Goal: Find specific page/section: Find specific page/section

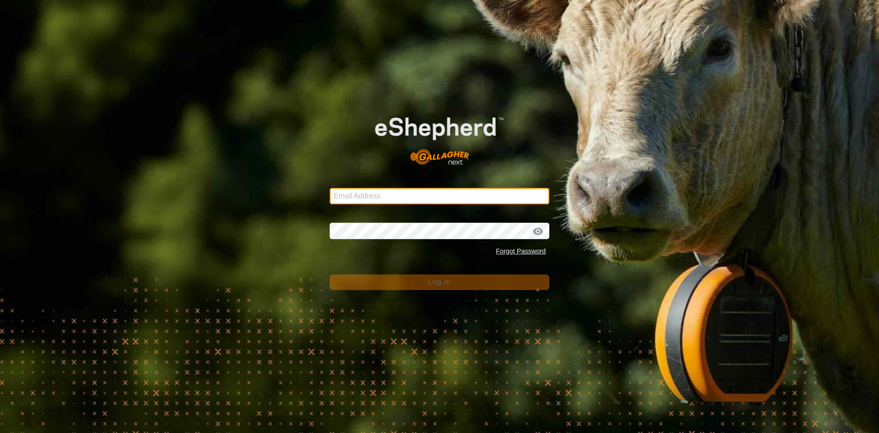
click at [404, 202] on input "Email Address" at bounding box center [440, 196] width 220 height 16
type input "[EMAIL_ADDRESS][DOMAIN_NAME]"
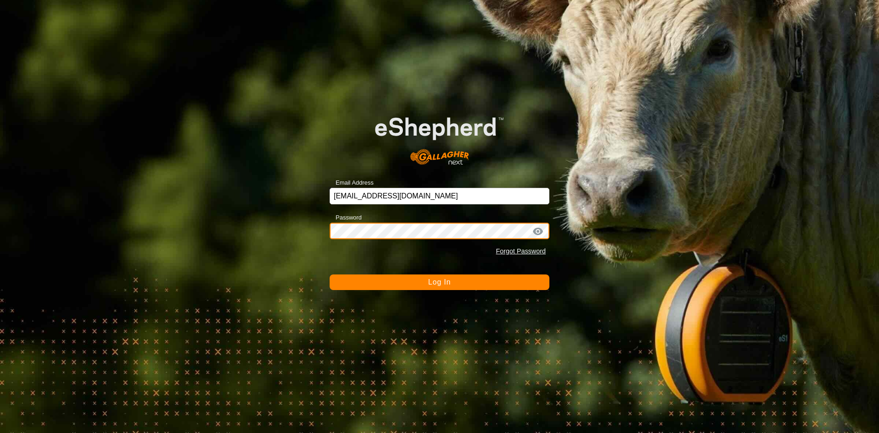
click at [330, 274] on button "Log In" at bounding box center [440, 282] width 220 height 16
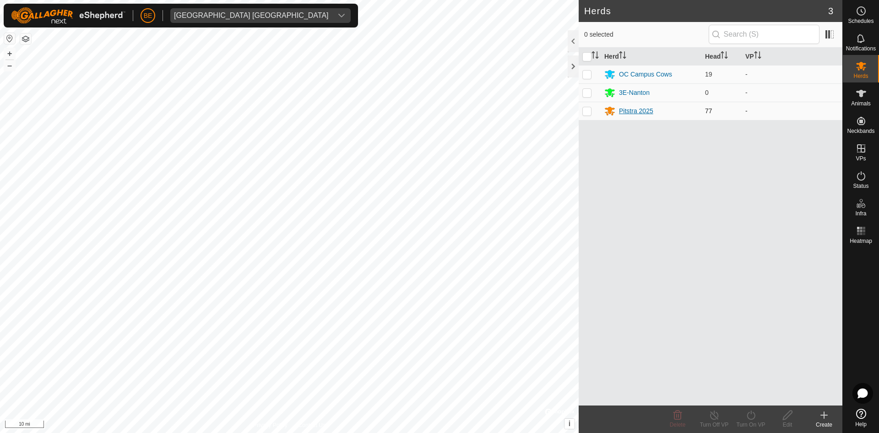
click at [637, 114] on div "Pitstra 2025" at bounding box center [636, 111] width 34 height 10
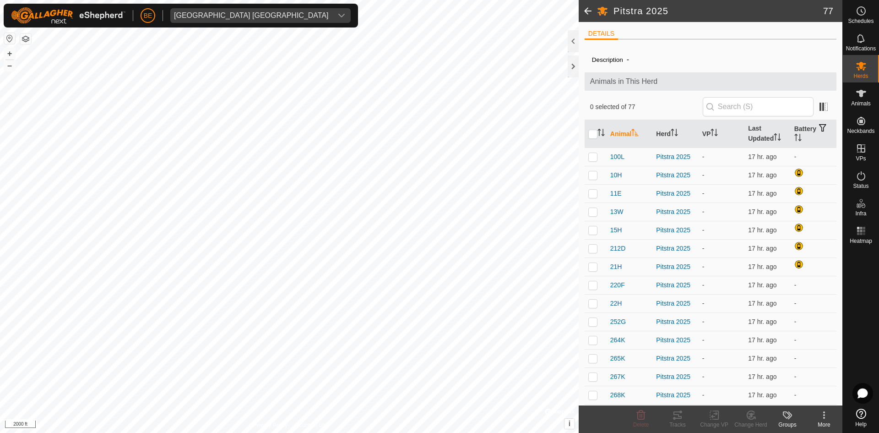
click at [286, 432] on html "BE [GEOGRAPHIC_DATA] [GEOGRAPHIC_DATA] Schedules Notifications Herds Animals Ne…" at bounding box center [439, 216] width 879 height 433
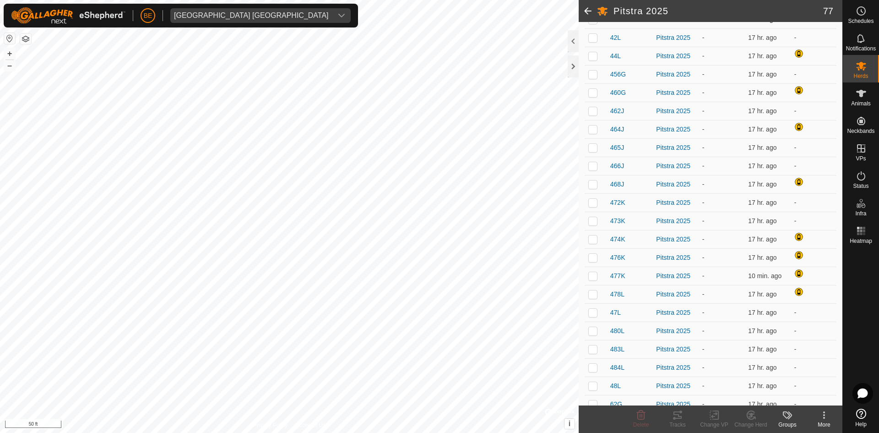
scroll to position [512, 0]
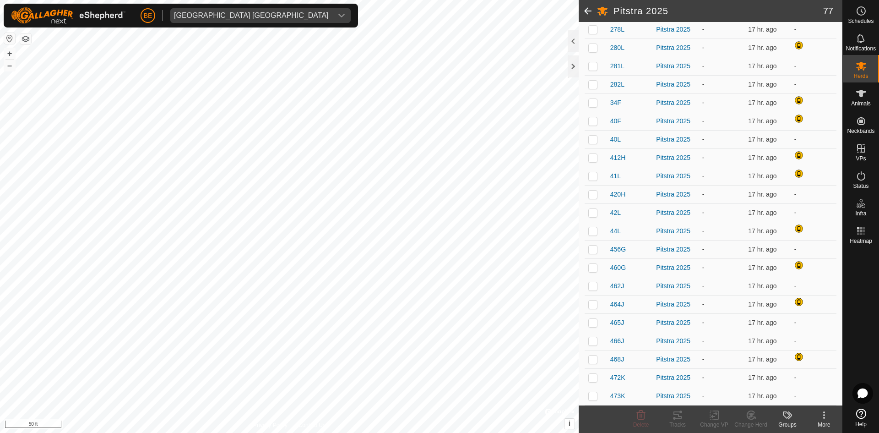
click at [591, 8] on span at bounding box center [588, 11] width 18 height 22
